Goal: Information Seeking & Learning: Learn about a topic

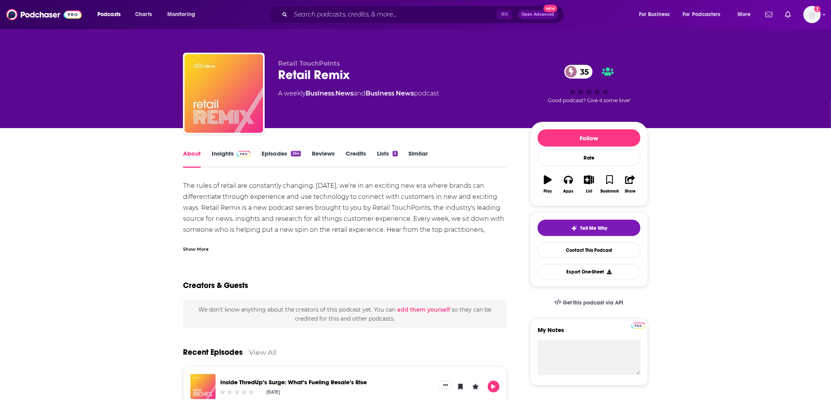
click at [212, 155] on link "Insights" at bounding box center [231, 159] width 39 height 18
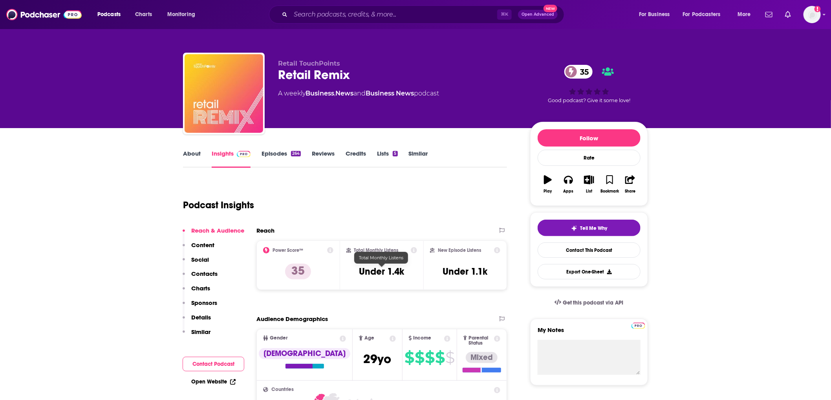
click at [368, 272] on h3 "Under 1.4k" at bounding box center [381, 271] width 45 height 12
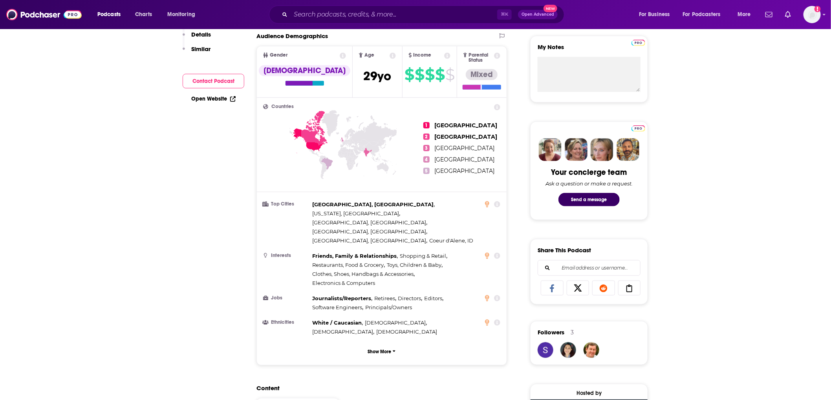
scroll to position [356, 0]
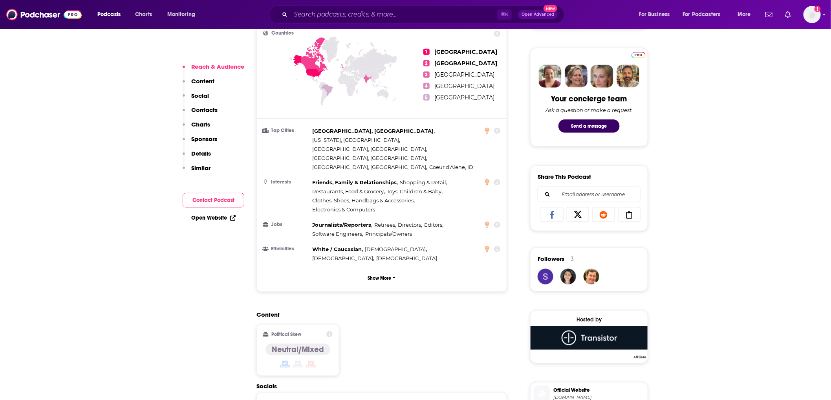
copy div "Under 1.4k"
